Goal: Information Seeking & Learning: Learn about a topic

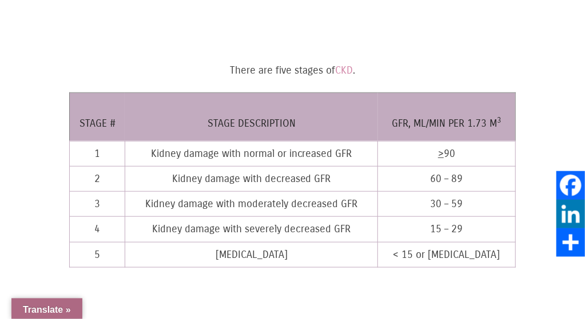
scroll to position [357, 0]
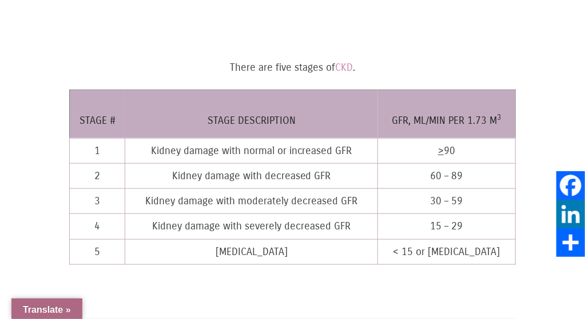
click at [98, 190] on td "3" at bounding box center [97, 201] width 55 height 25
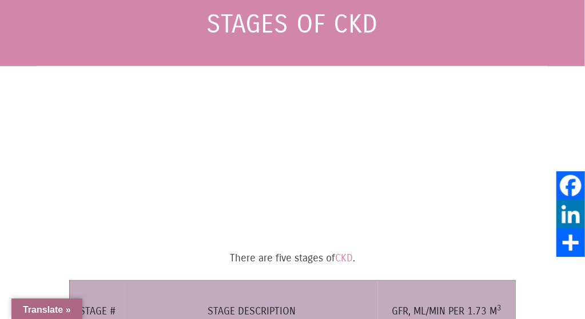
scroll to position [0, 0]
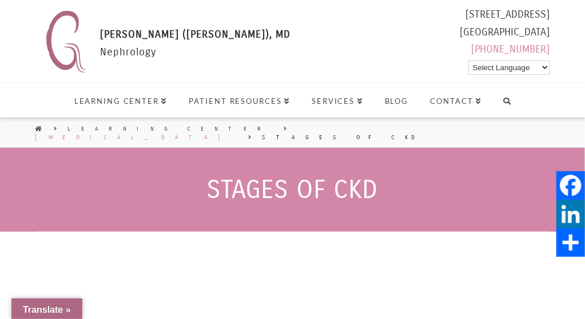
click at [147, 134] on link "[MEDICAL_DATA]" at bounding box center [135, 138] width 201 height 8
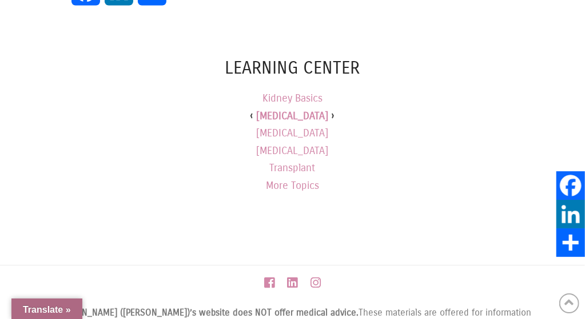
scroll to position [892, 0]
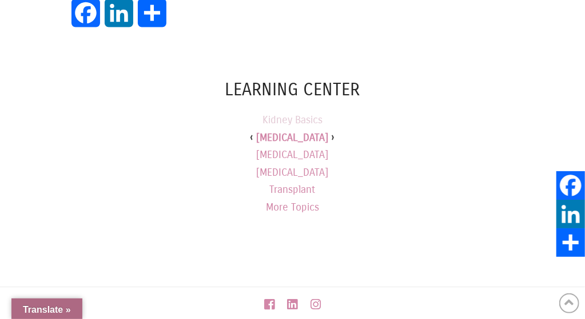
click at [288, 111] on link "Kidney Basics" at bounding box center [292, 120] width 60 height 18
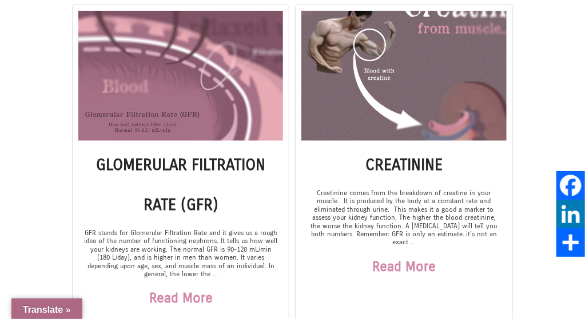
scroll to position [594, 0]
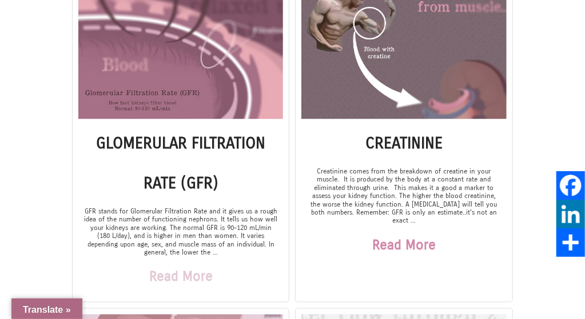
click at [161, 271] on link "Read More" at bounding box center [180, 277] width 63 height 40
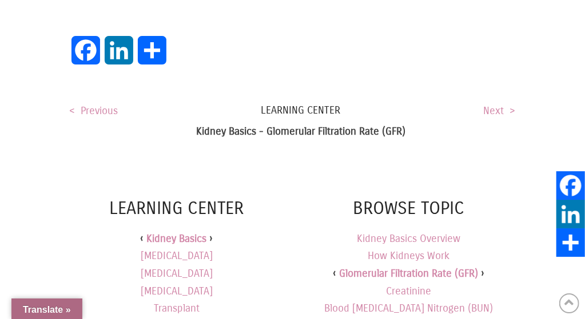
scroll to position [1605, 0]
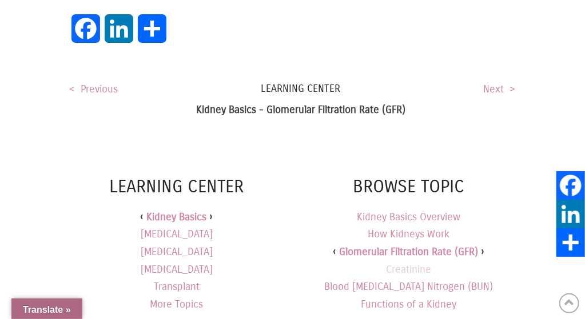
click at [415, 263] on link "Creatinine" at bounding box center [408, 269] width 45 height 13
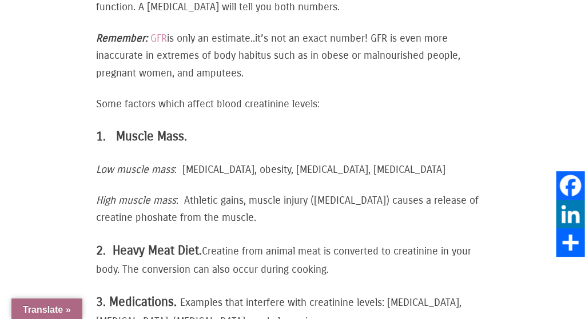
scroll to position [1070, 0]
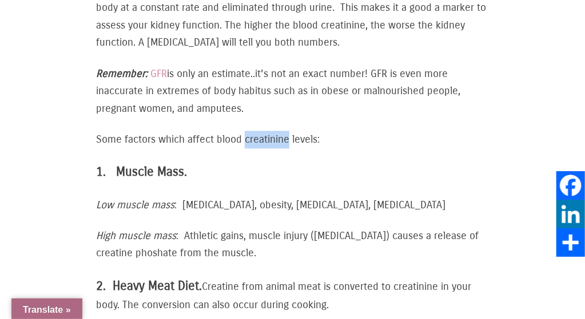
drag, startPoint x: 291, startPoint y: 130, endPoint x: 246, endPoint y: 135, distance: 44.9
click at [246, 135] on p "Some factors which affect blood creatinine levels:" at bounding box center [292, 140] width 393 height 18
copy p "creatinine"
